Goal: Find specific page/section: Find specific page/section

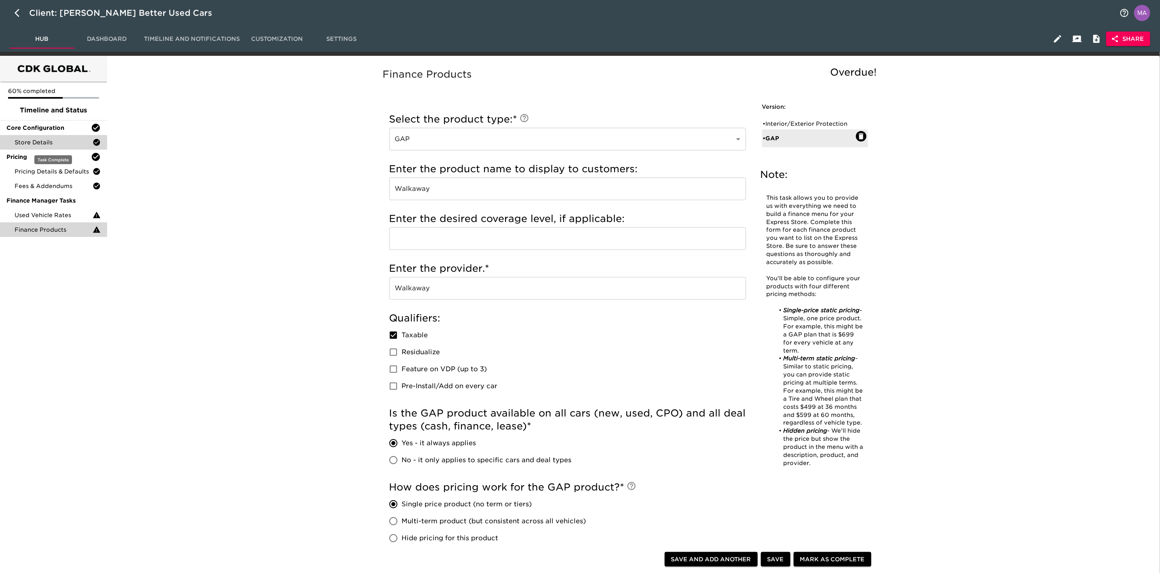
click at [36, 147] on div "Store Details" at bounding box center [53, 142] width 107 height 15
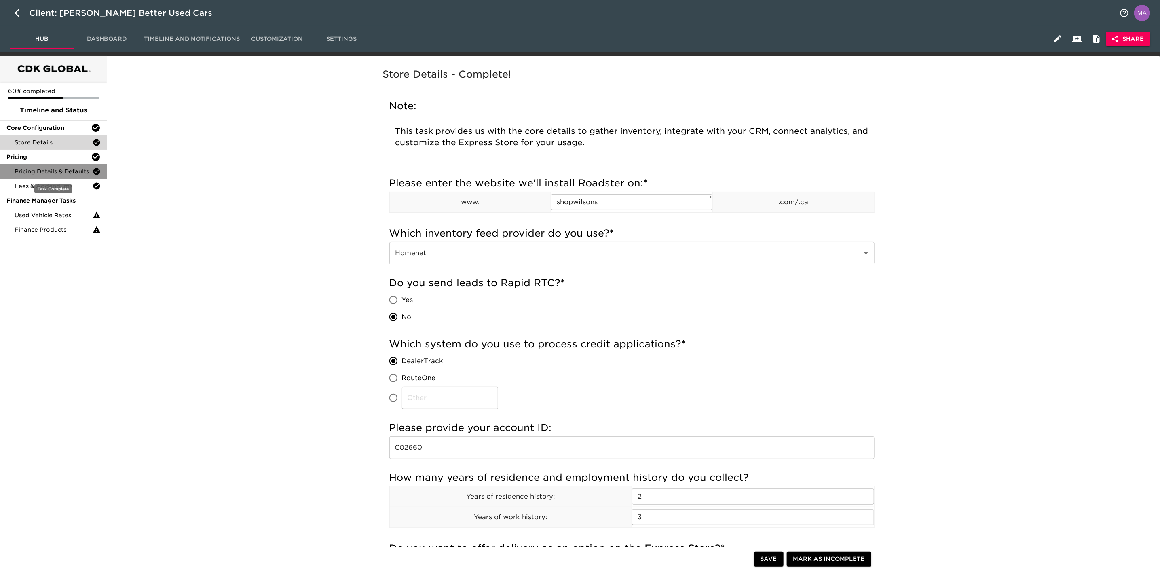
click at [34, 175] on span "Pricing Details & Defaults" at bounding box center [54, 171] width 78 height 8
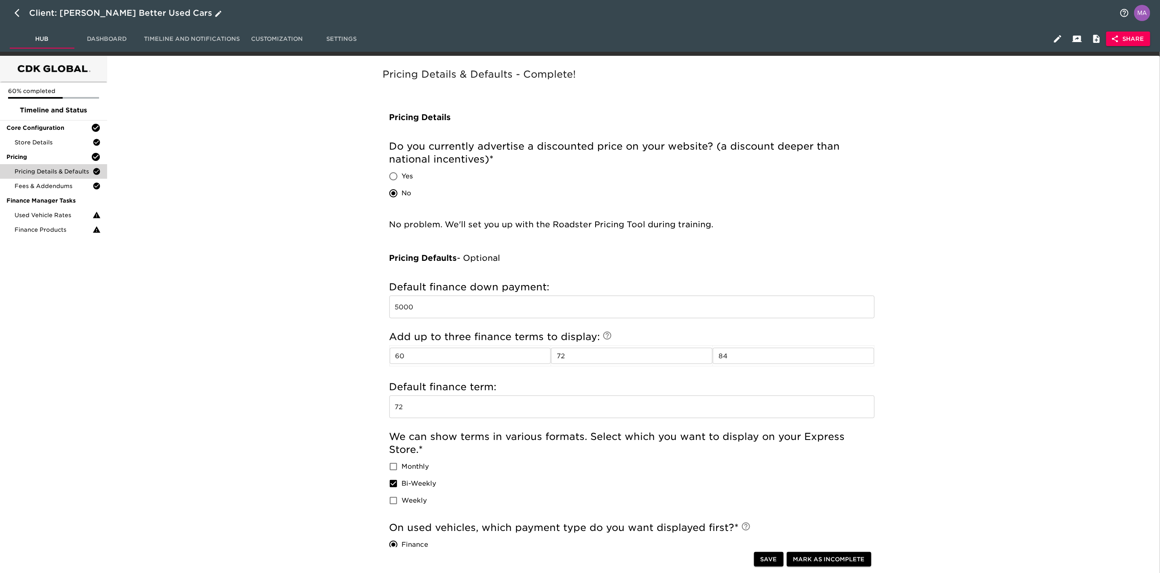
click at [13, 9] on button "button" at bounding box center [19, 12] width 19 height 19
select select "10"
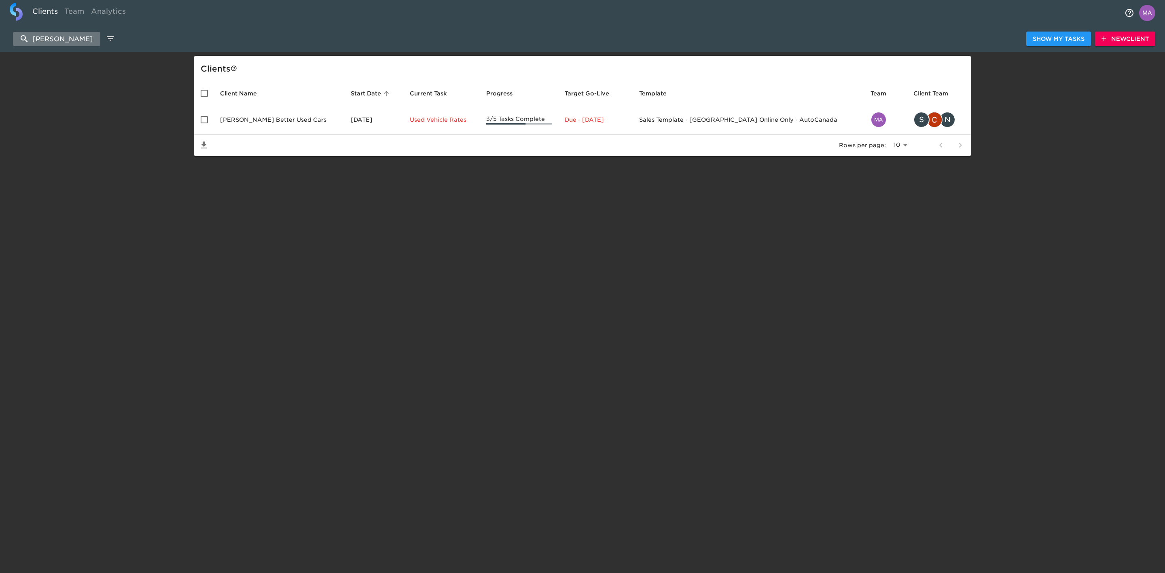
click at [61, 41] on input "[PERSON_NAME]" at bounding box center [56, 39] width 87 height 14
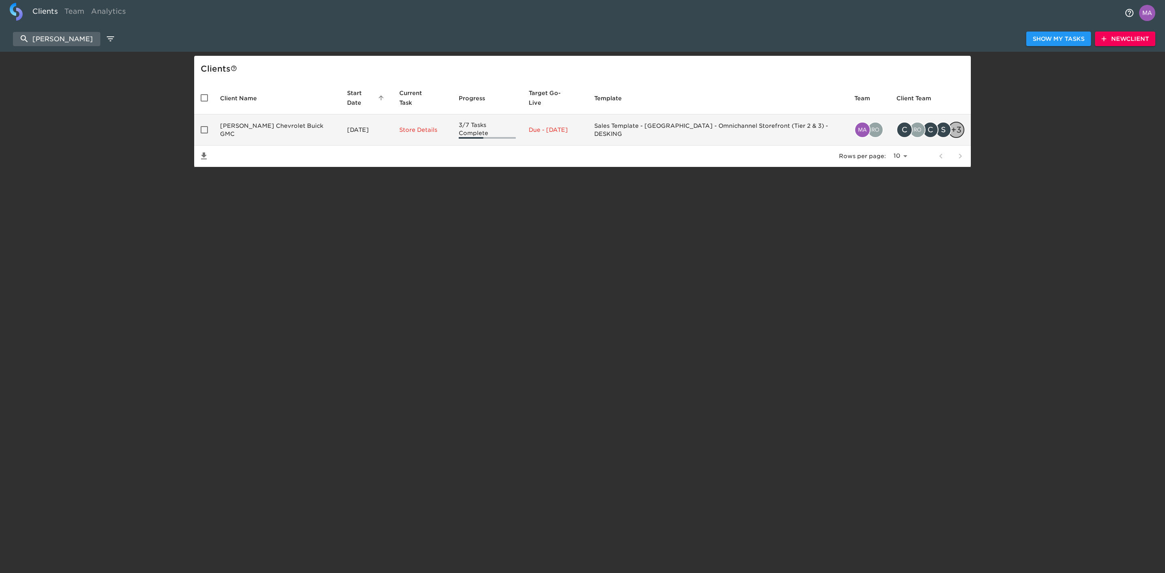
type input "[PERSON_NAME]"
click at [295, 124] on td "[PERSON_NAME] Chevrolet Buick GMC" at bounding box center [276, 129] width 127 height 31
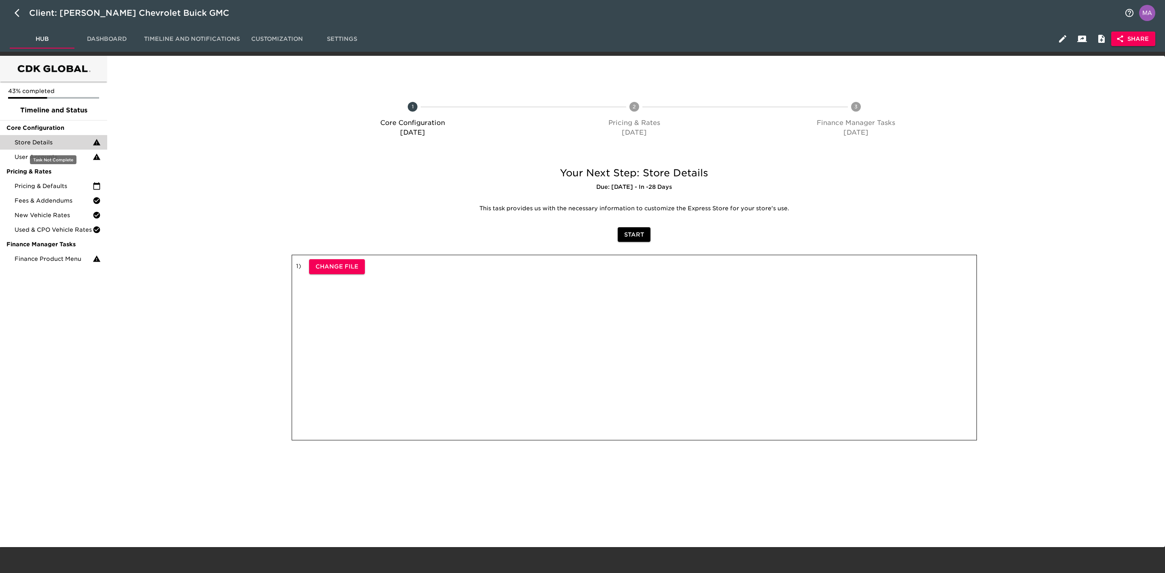
click at [61, 141] on span "Store Details" at bounding box center [54, 142] width 78 height 8
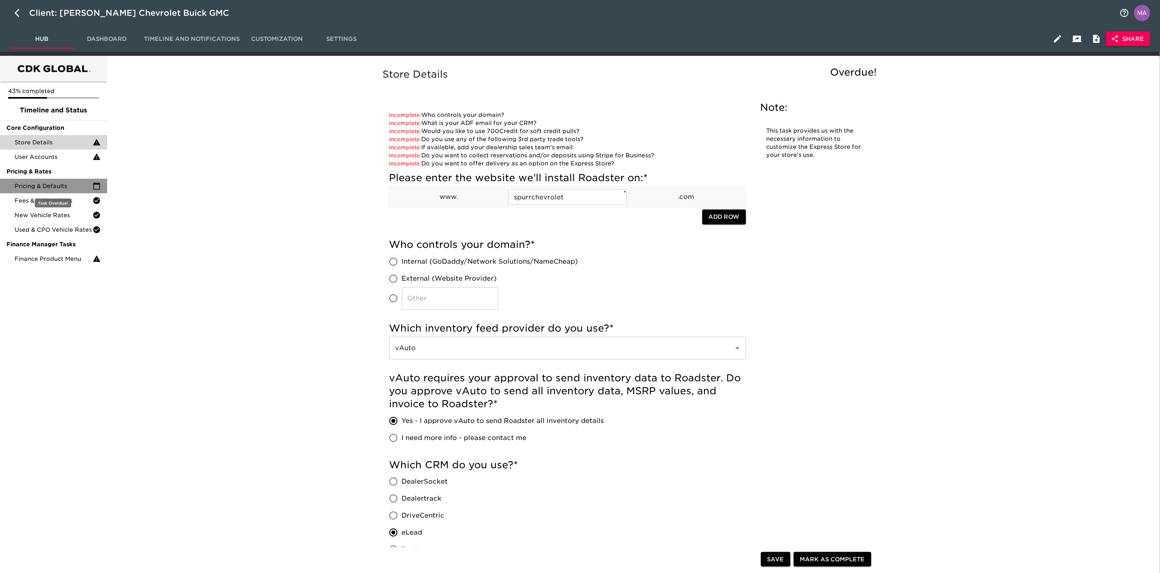
click at [35, 185] on span "Pricing & Defaults" at bounding box center [54, 186] width 78 height 8
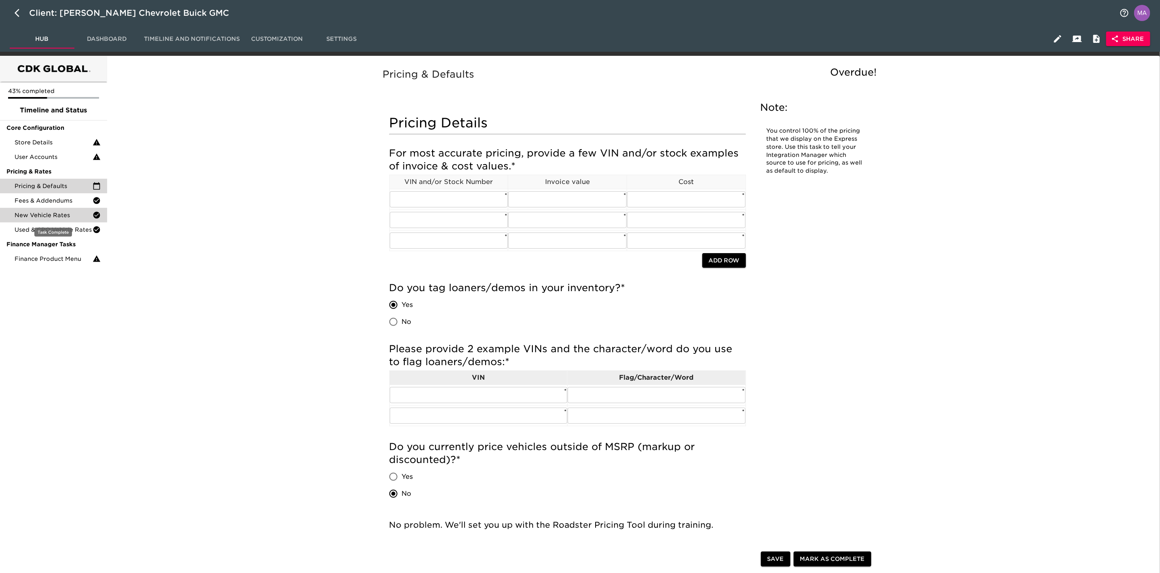
click at [49, 215] on span "New Vehicle Rates" at bounding box center [54, 215] width 78 height 8
